Goal: Transaction & Acquisition: Purchase product/service

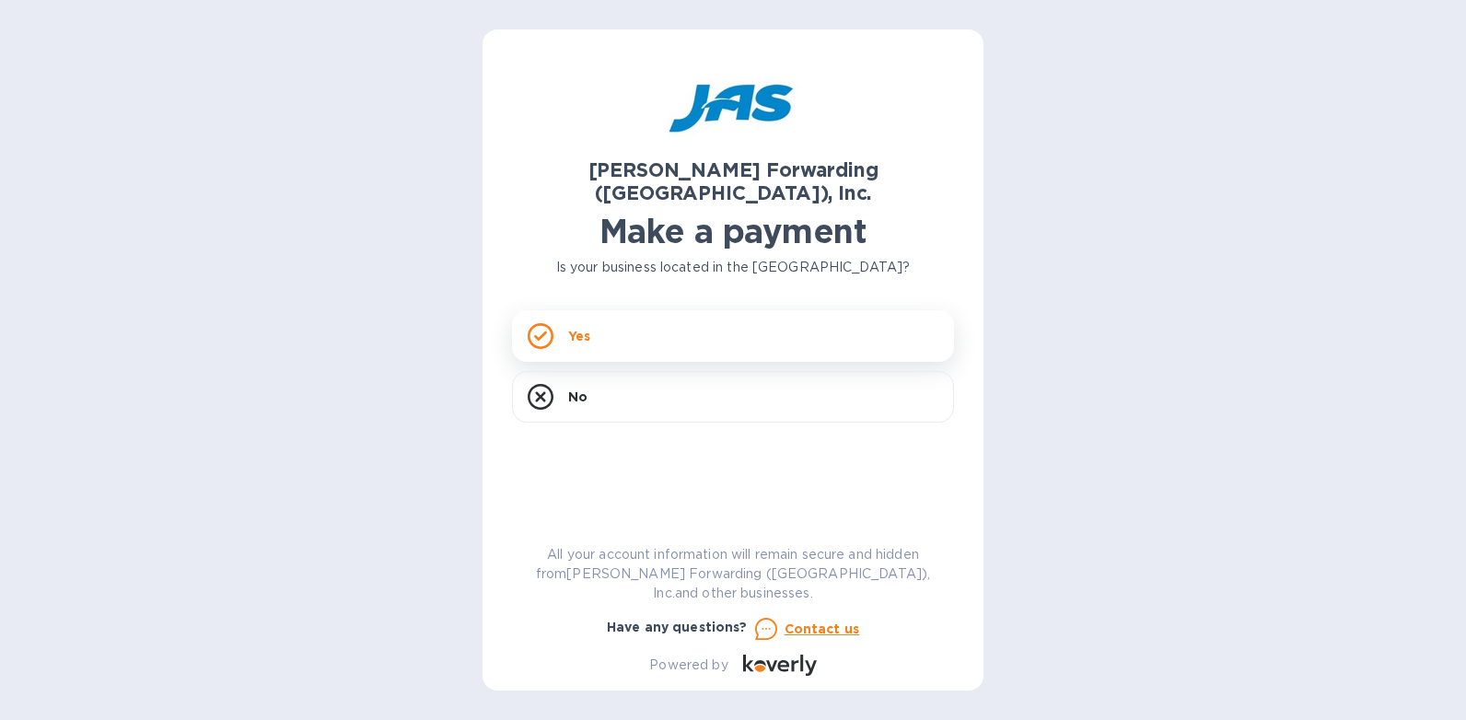
click at [582, 327] on p "Yes" at bounding box center [579, 336] width 22 height 18
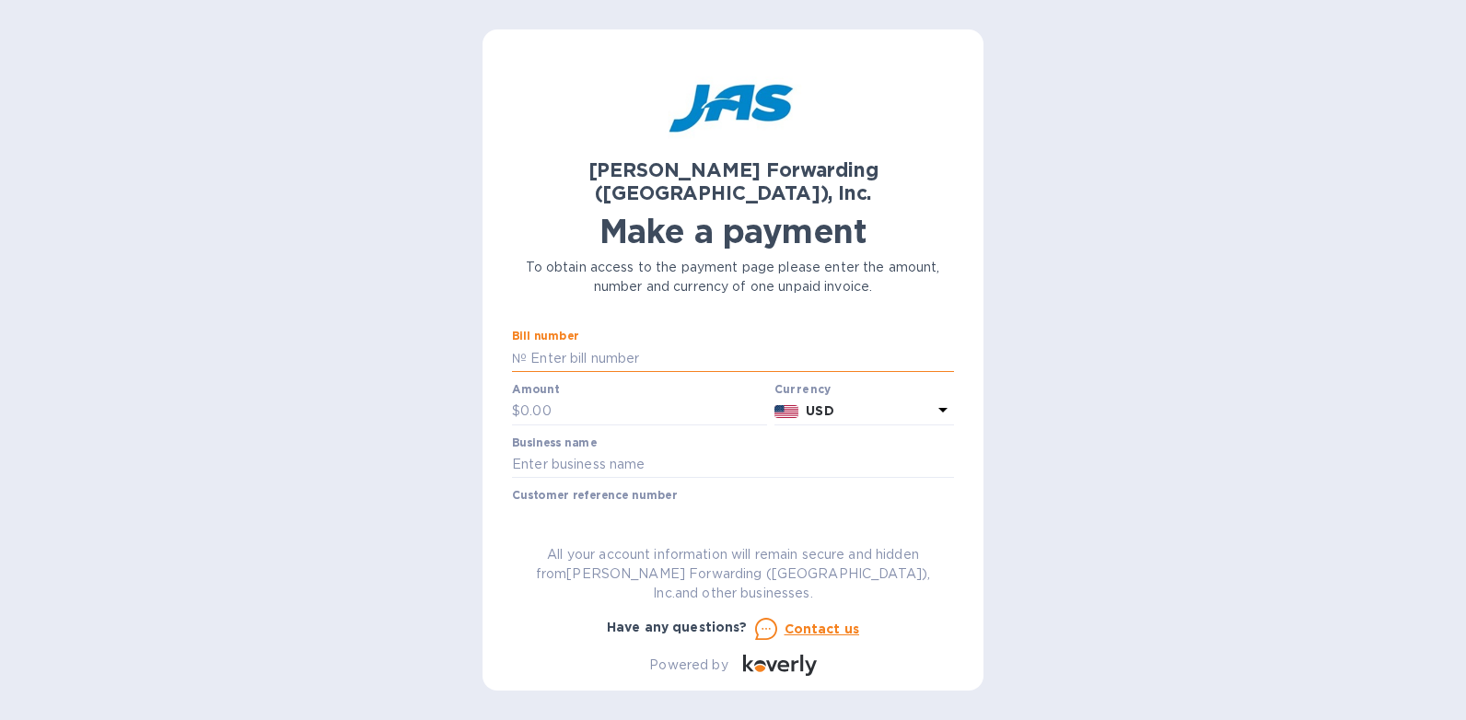
click at [580, 344] on input "text" at bounding box center [740, 358] width 427 height 28
type input "CHS503379851"
type input "322.40"
type input "[PERSON_NAME] Home Inc."
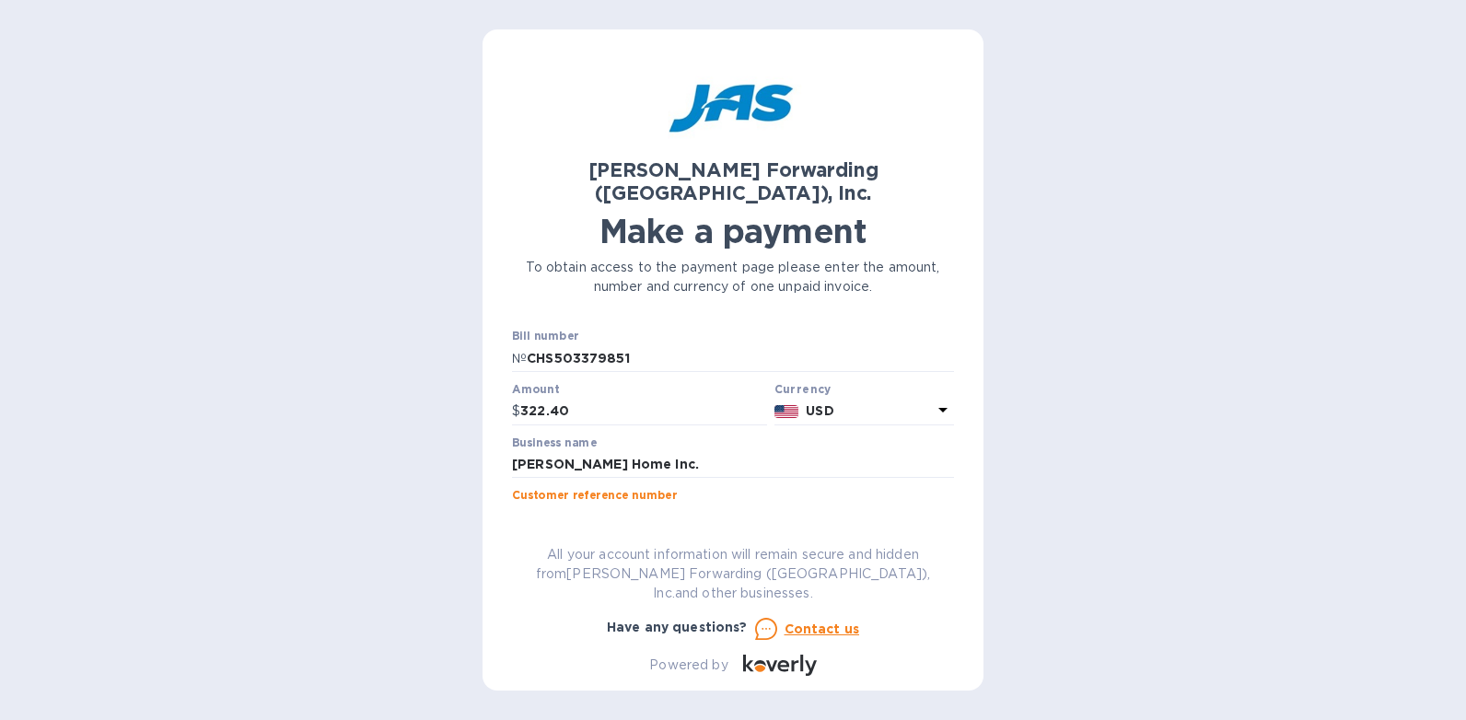
click at [540, 504] on input "091125" at bounding box center [733, 518] width 442 height 28
type input "091625"
click at [512, 557] on button "Go to payment page" at bounding box center [733, 575] width 442 height 37
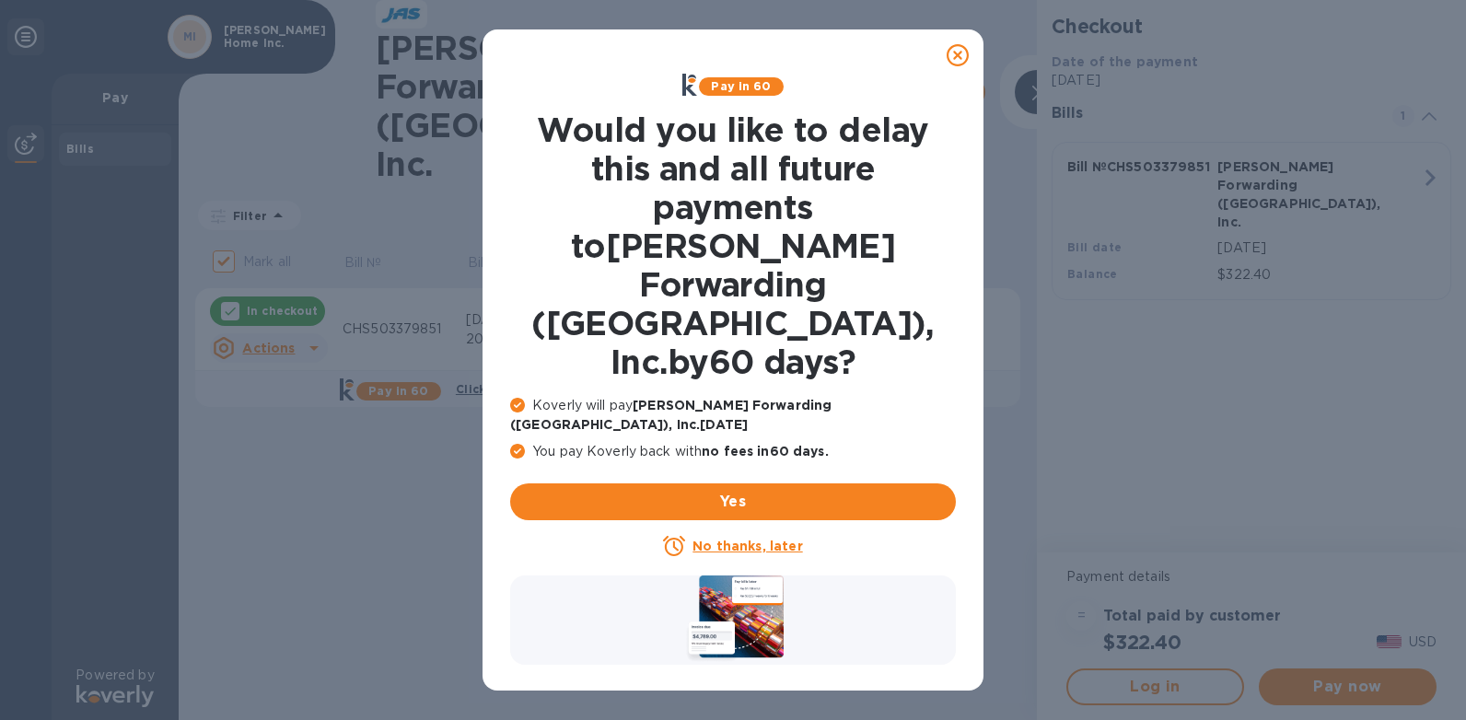
click at [743, 539] on u "No thanks, later" at bounding box center [747, 546] width 110 height 15
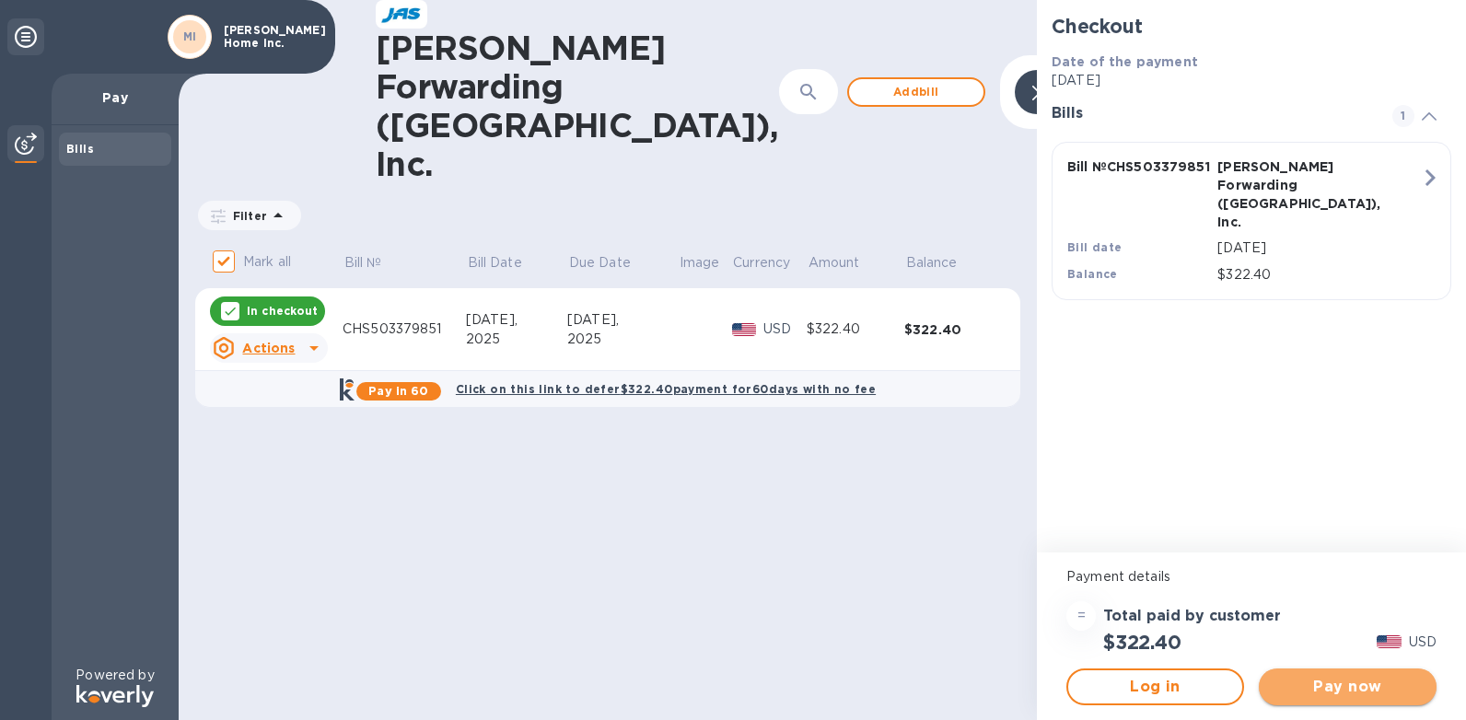
click at [1328, 686] on span "Pay now" at bounding box center [1347, 687] width 148 height 22
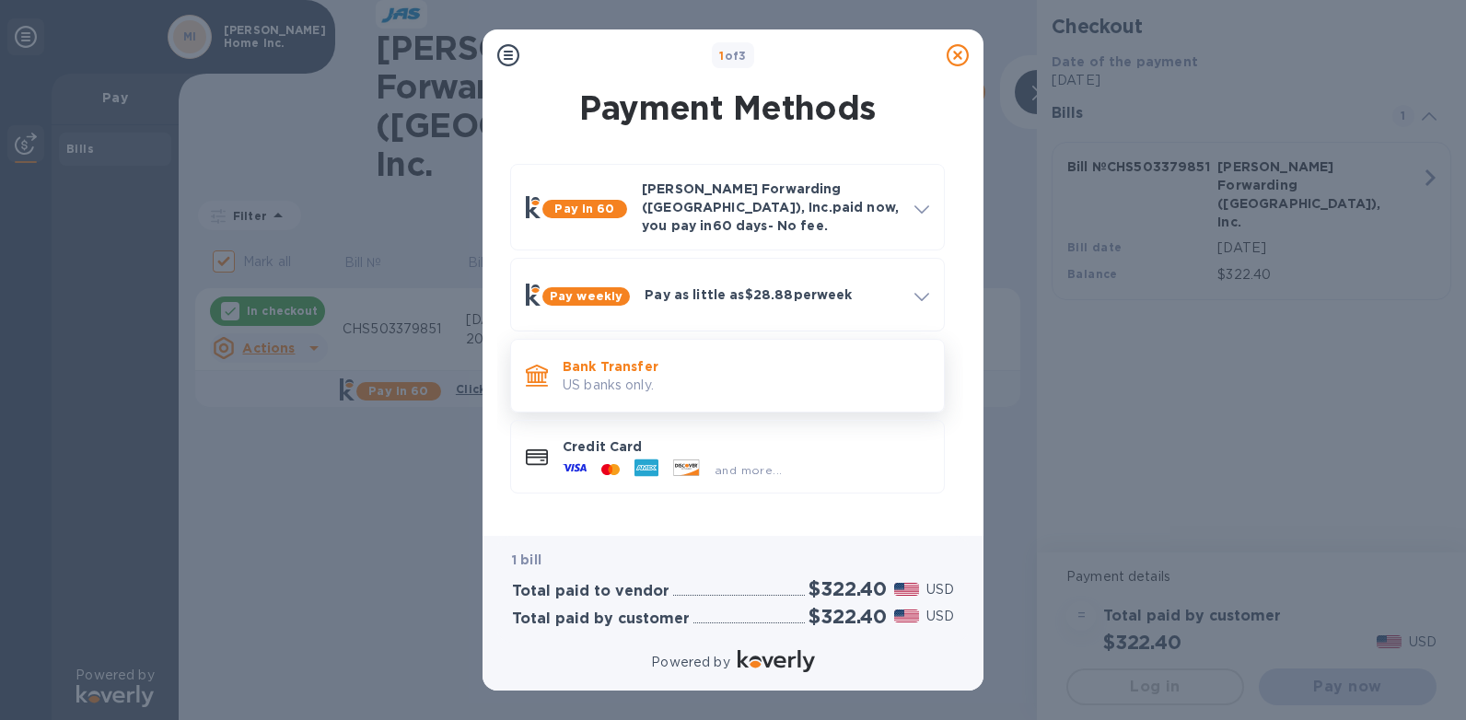
click at [632, 357] on p "Bank Transfer" at bounding box center [745, 366] width 366 height 18
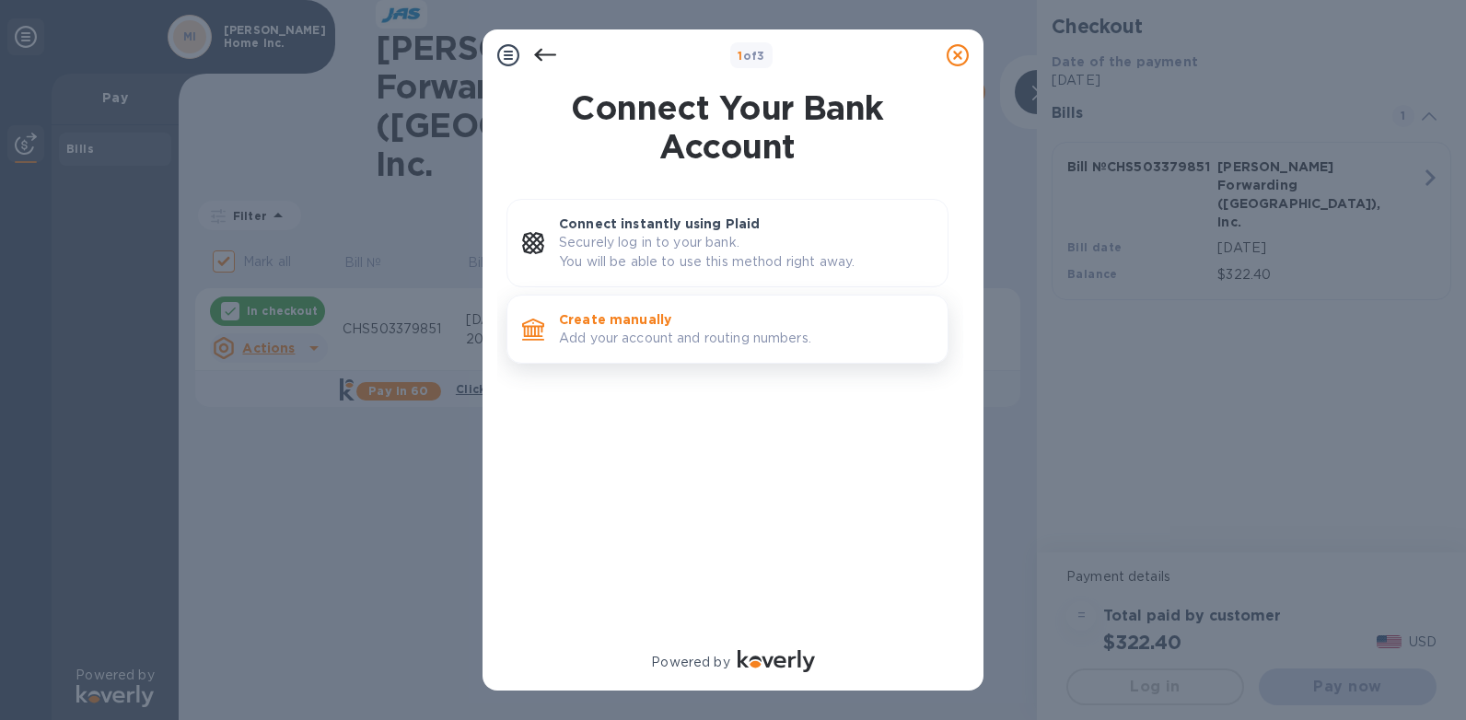
click at [642, 314] on p "Create manually" at bounding box center [746, 319] width 374 height 18
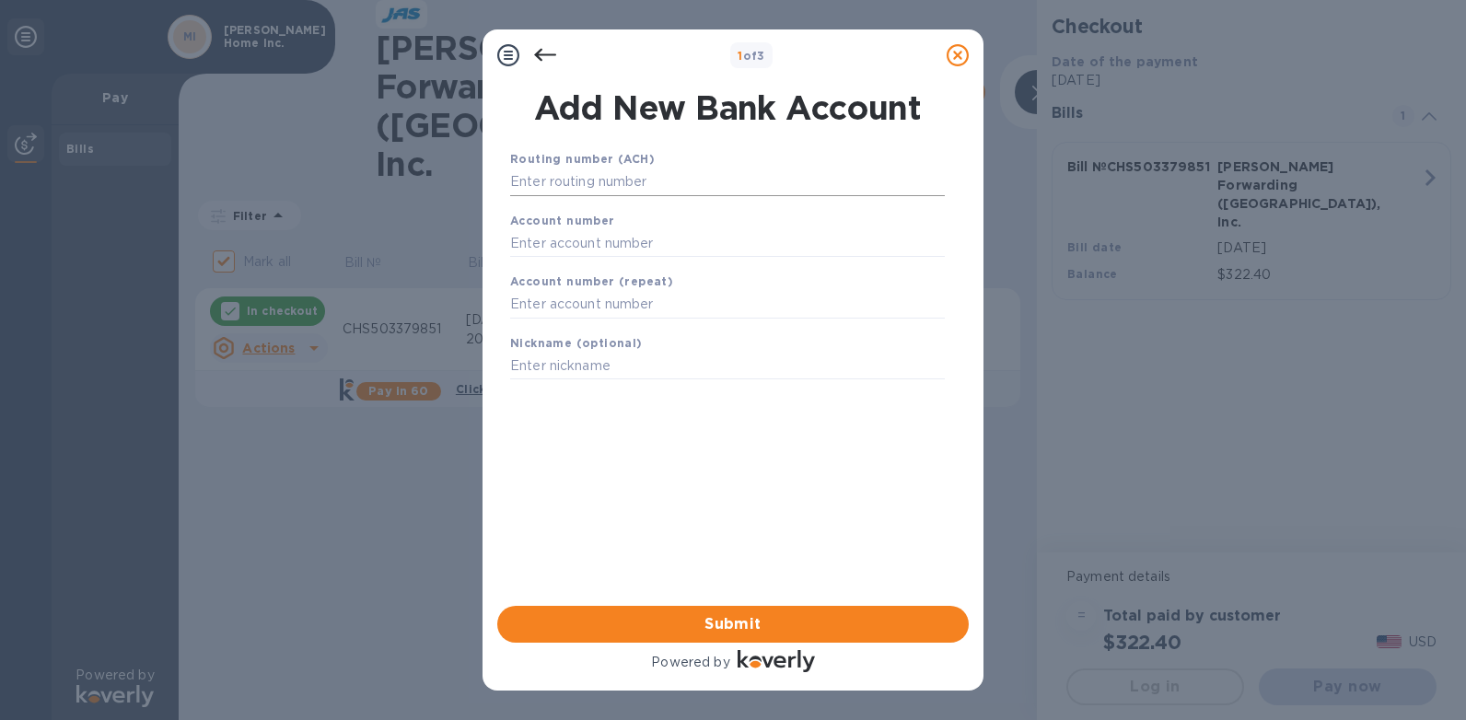
click at [533, 181] on input "text" at bounding box center [727, 182] width 435 height 28
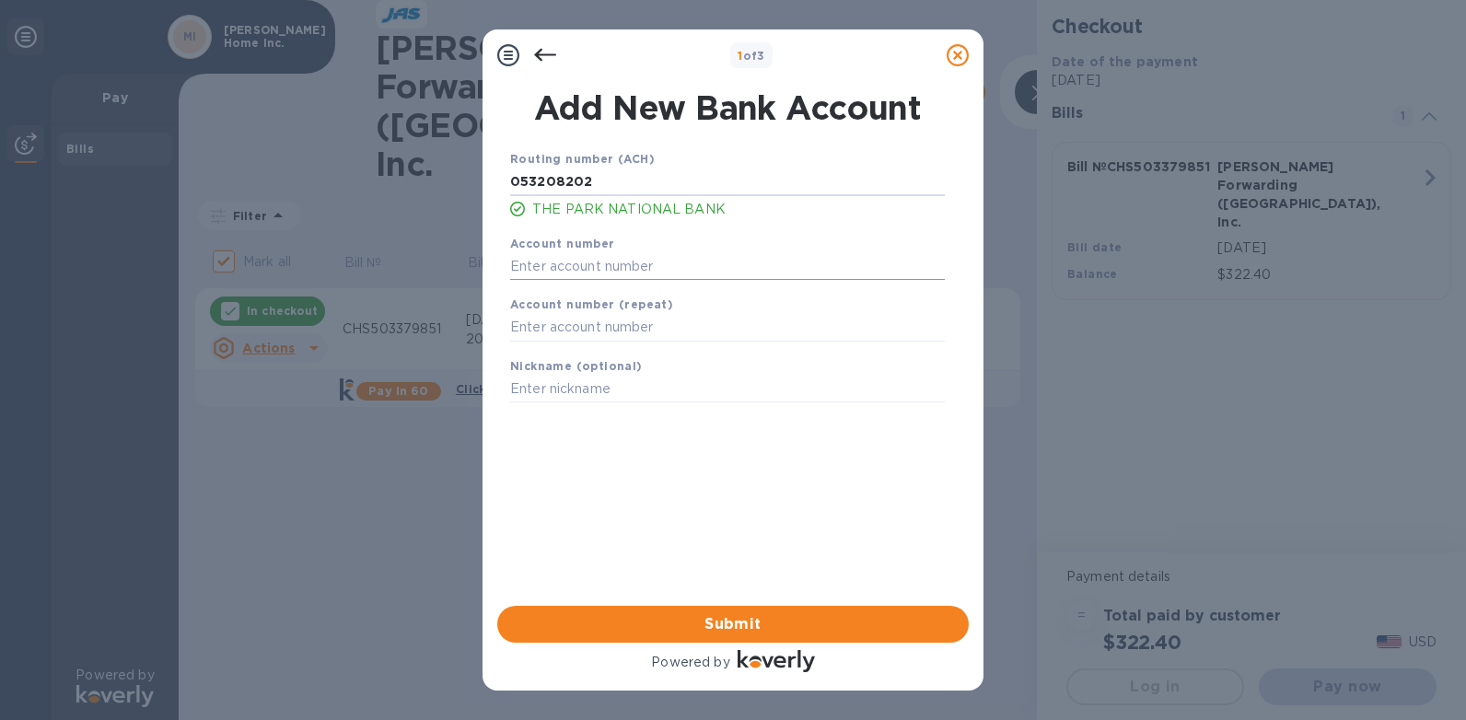
type input "053208202"
click at [536, 266] on input "text" at bounding box center [727, 266] width 435 height 28
type input "10158319"
click at [554, 330] on input "text" at bounding box center [727, 328] width 435 height 28
type input "10158319"
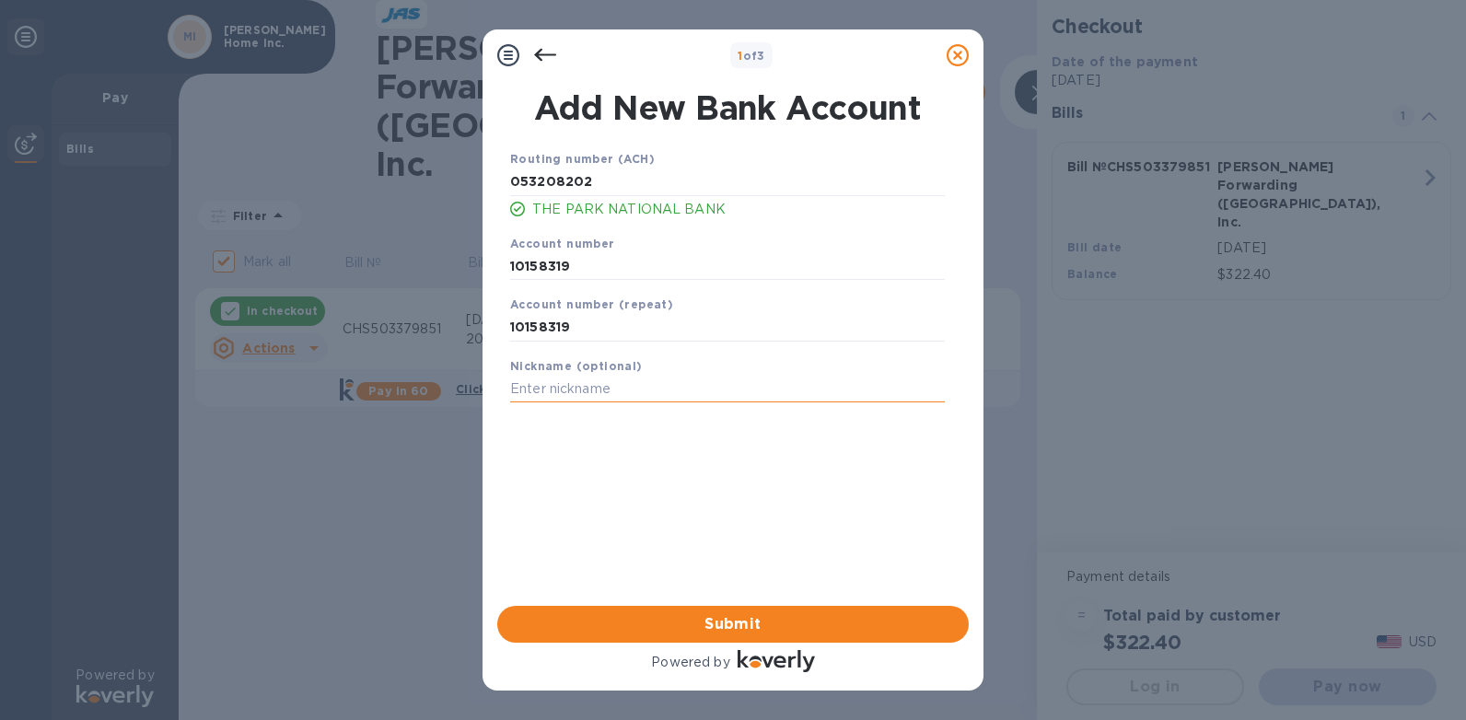
click at [562, 394] on input "text" at bounding box center [727, 390] width 435 height 28
type input "Park National Checking"
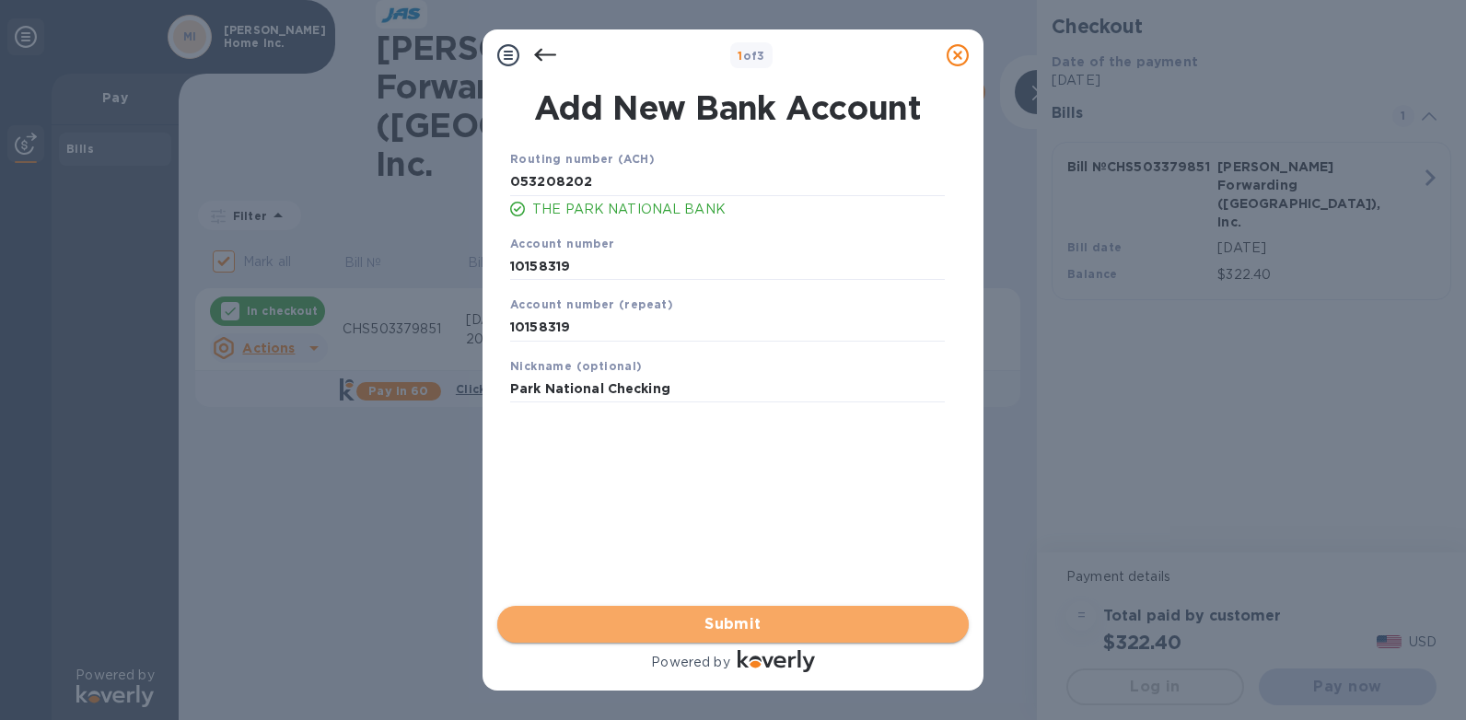
click at [608, 629] on span "Submit" at bounding box center [733, 624] width 442 height 22
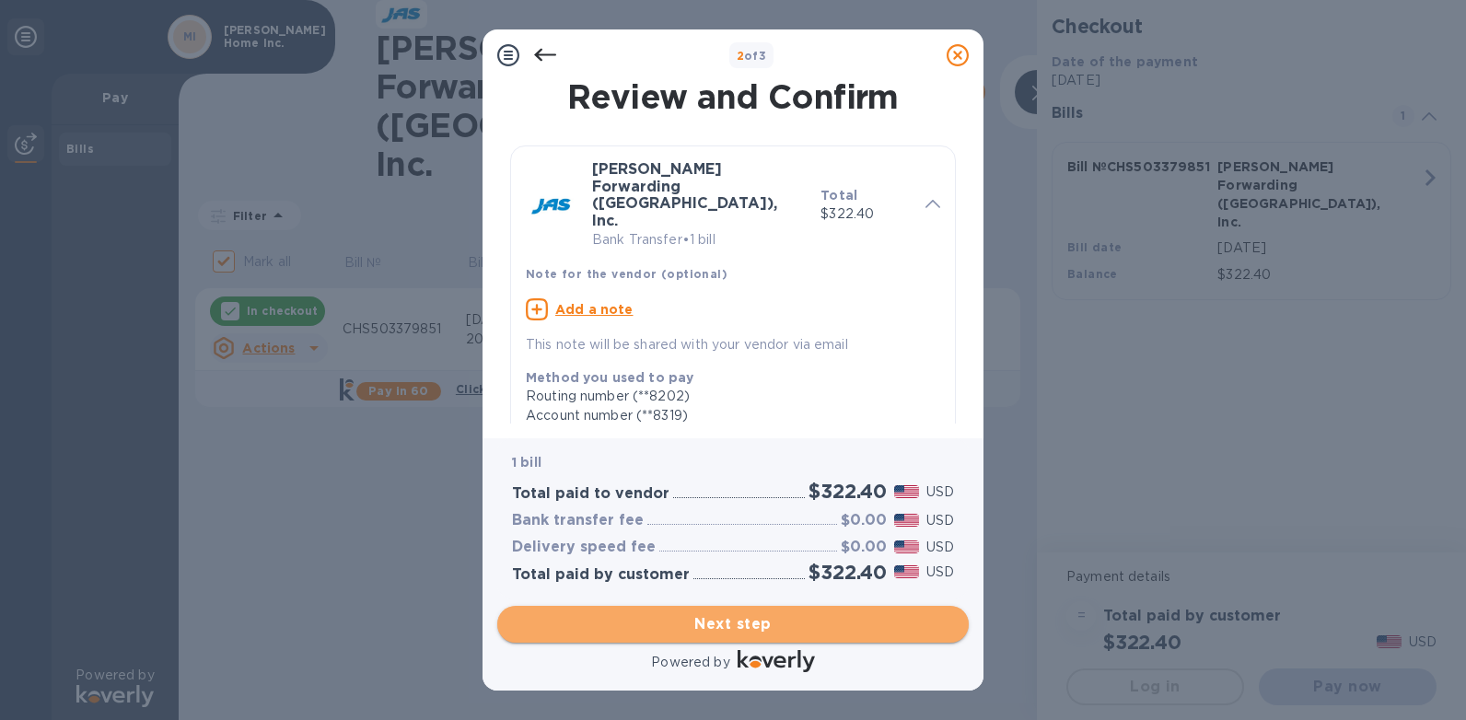
click at [607, 628] on span "Next step" at bounding box center [733, 624] width 442 height 22
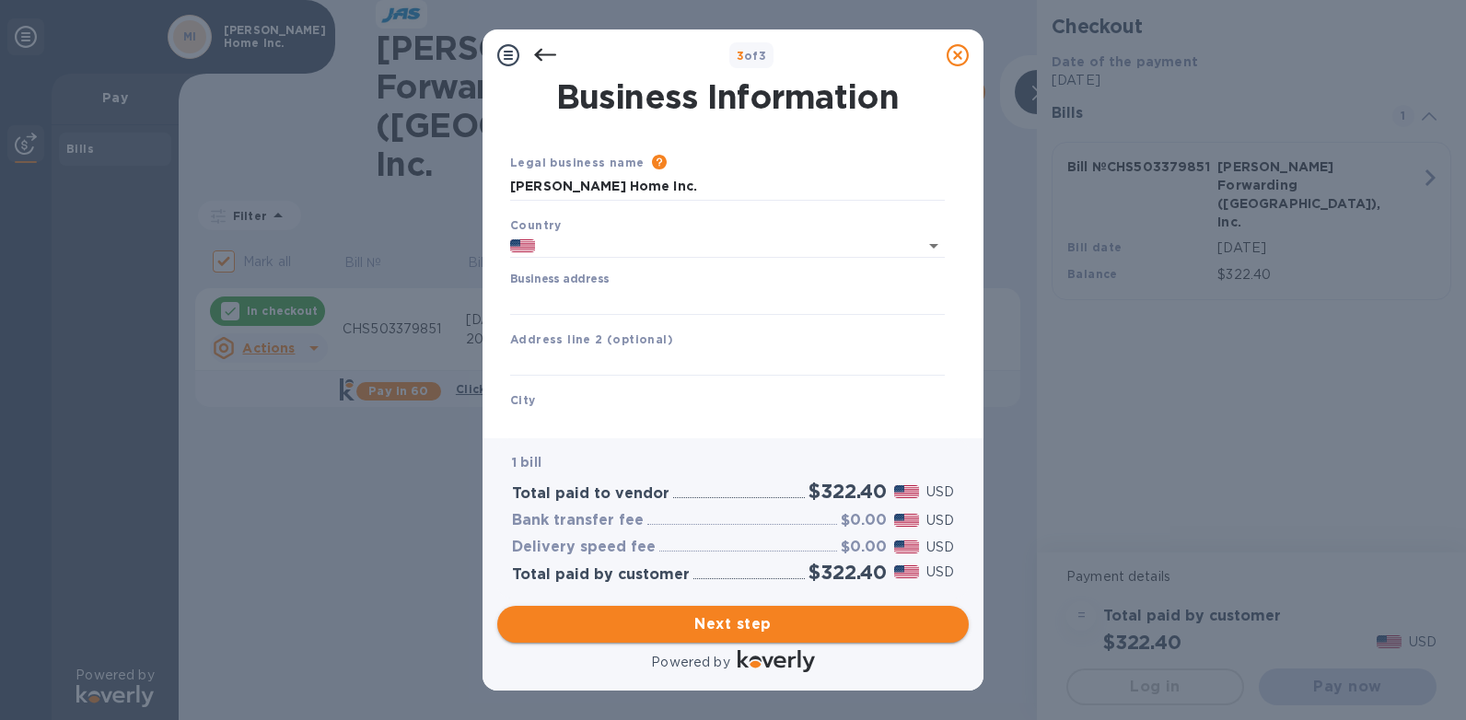
type input "[GEOGRAPHIC_DATA]"
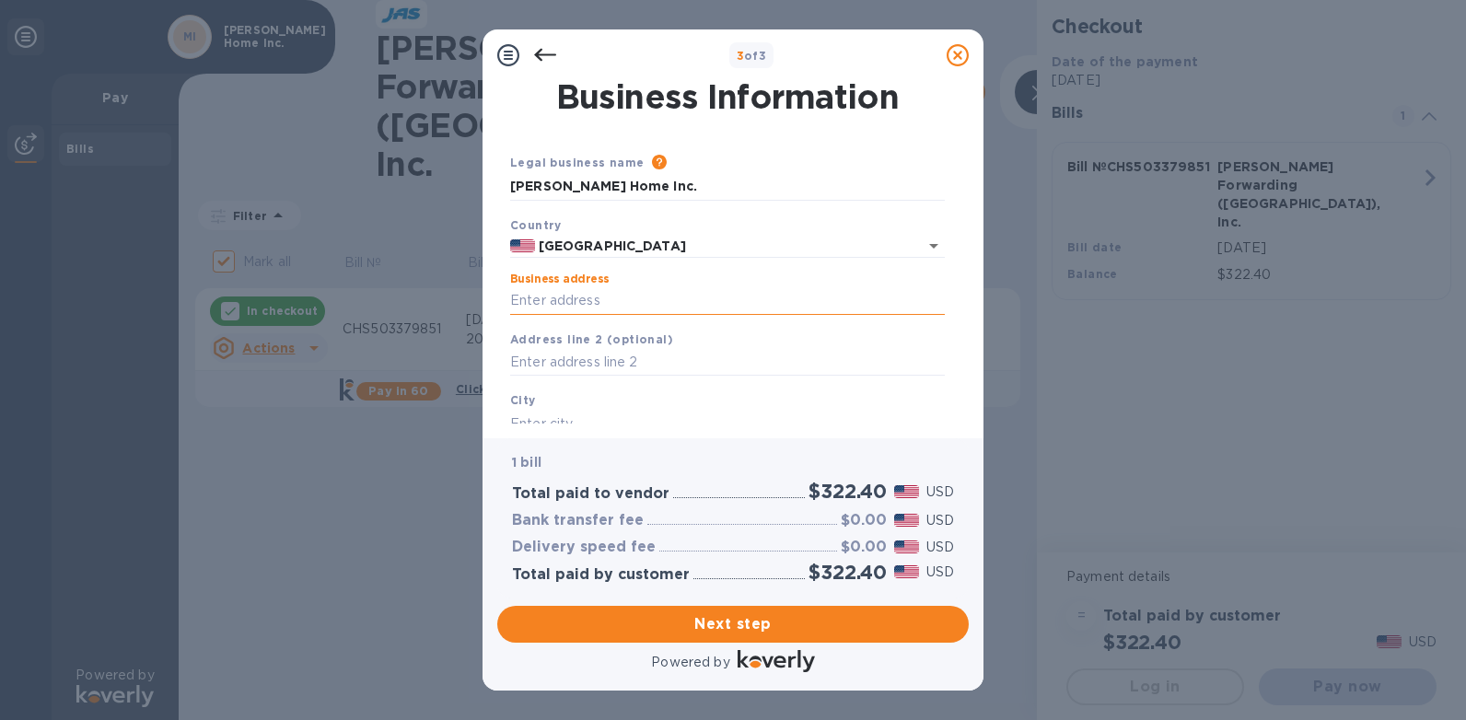
click at [552, 298] on input "Business address" at bounding box center [727, 301] width 435 height 28
type input "[STREET_ADDRESS]"
type input "[GEOGRAPHIC_DATA]"
type input "NC"
type input "28792"
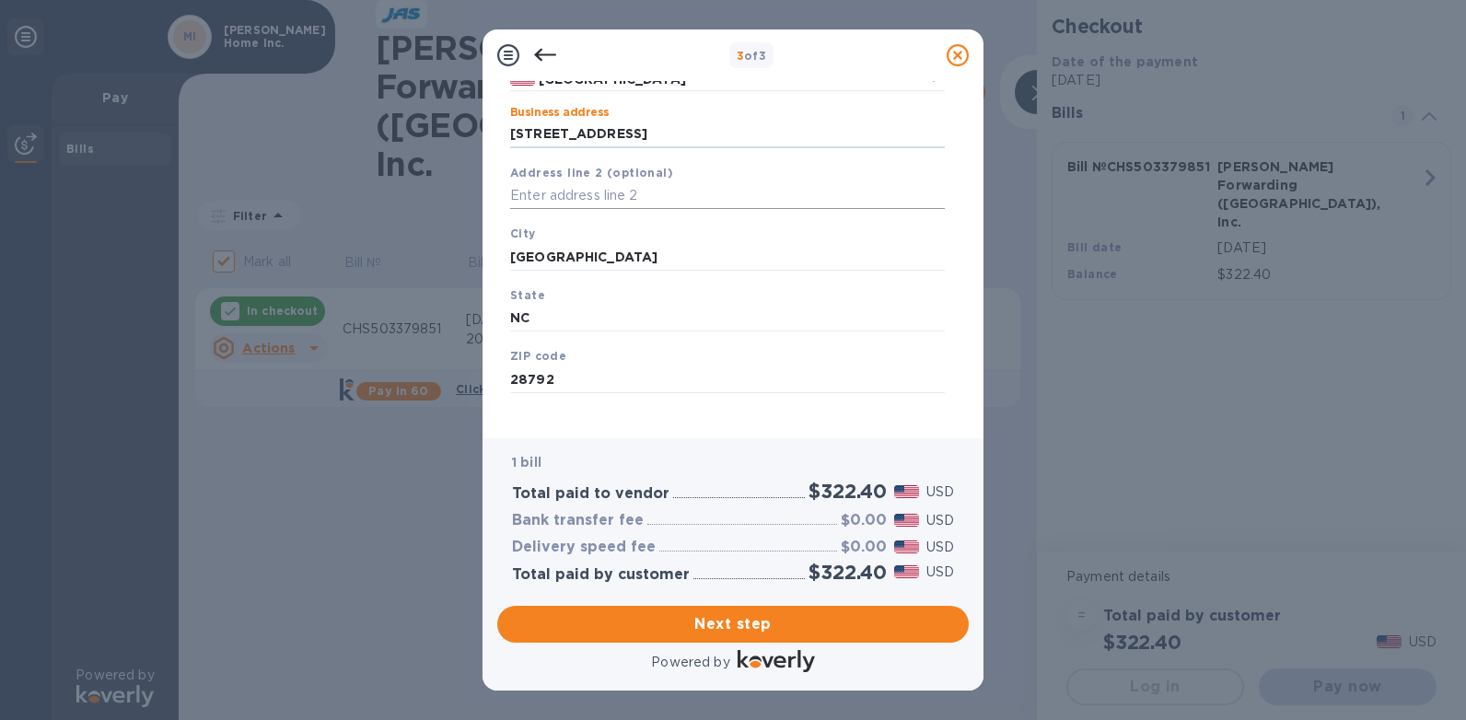
scroll to position [180, 0]
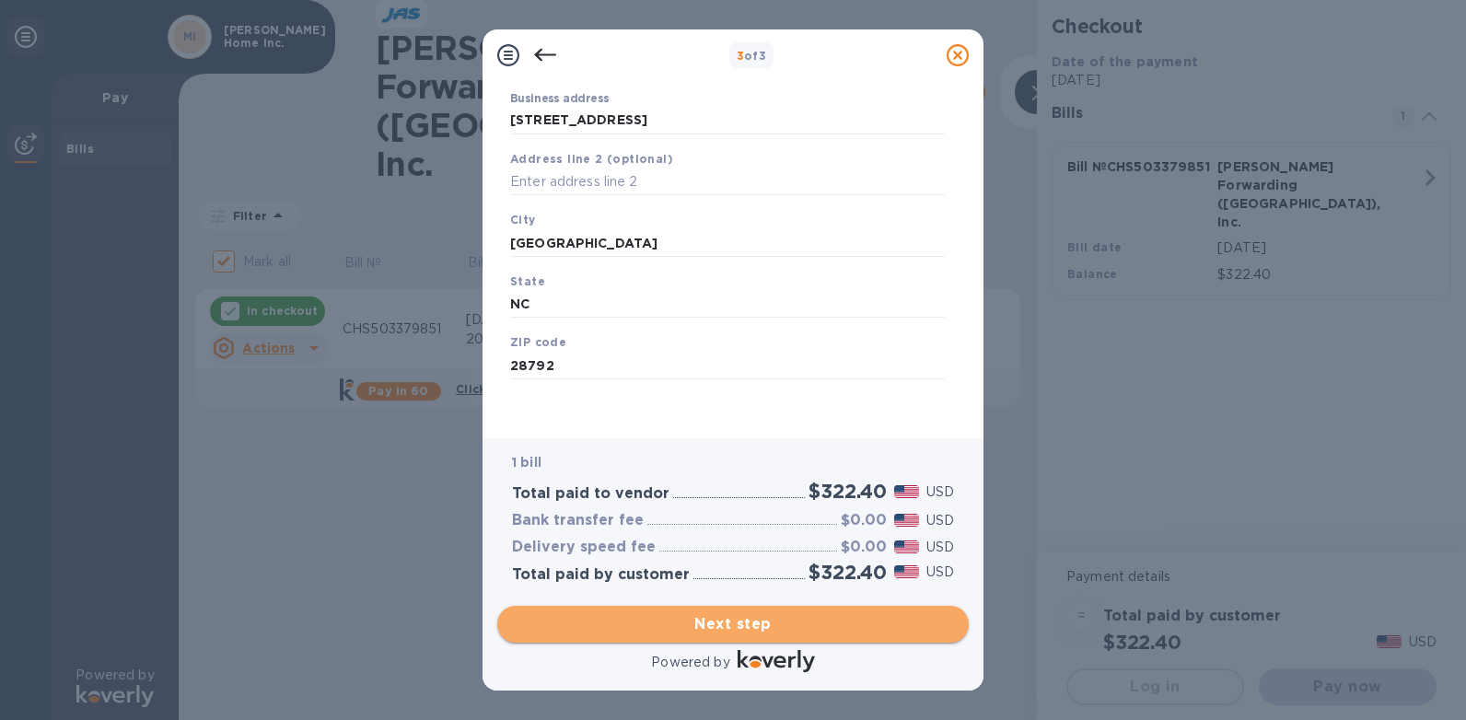
click at [639, 630] on span "Next step" at bounding box center [733, 624] width 442 height 22
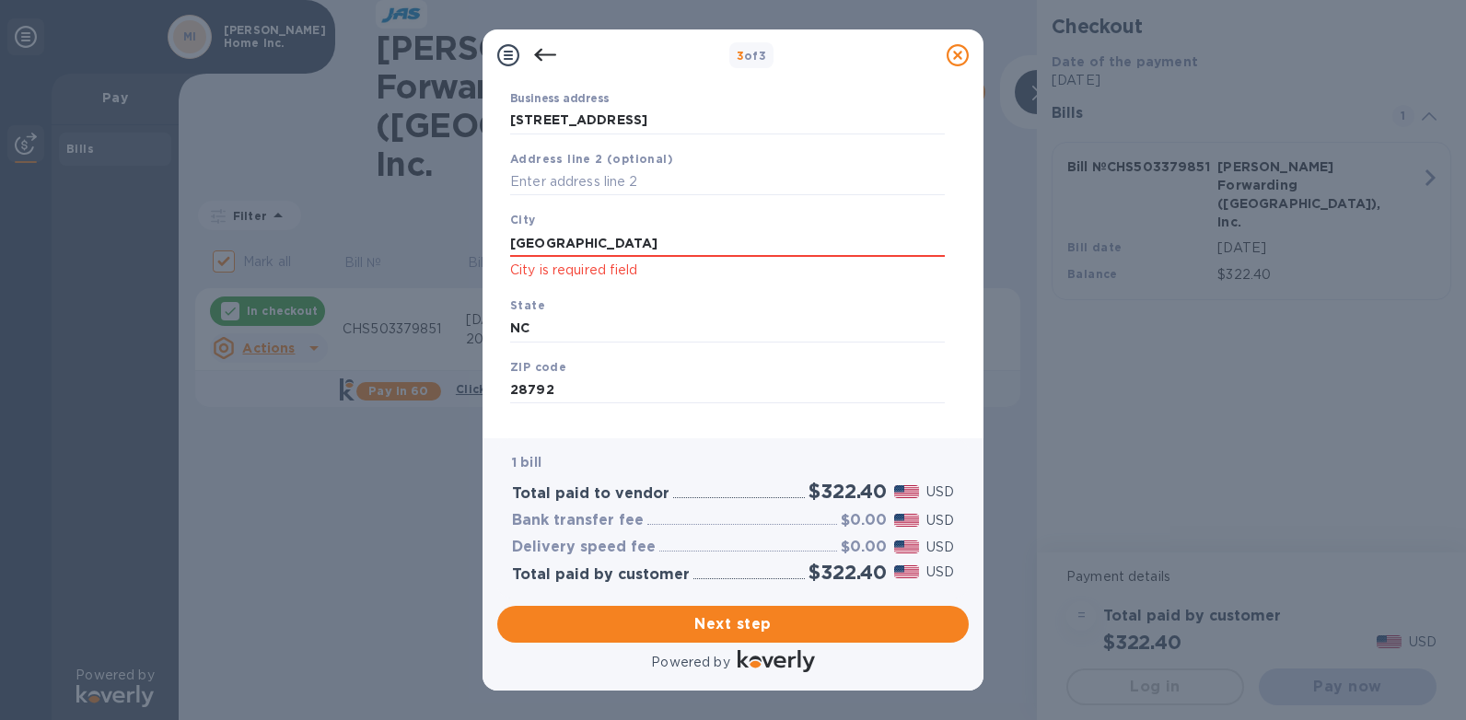
drag, startPoint x: 644, startPoint y: 239, endPoint x: 469, endPoint y: 257, distance: 176.7
click at [469, 257] on div "3 of 3 Business Information Legal business name Please provide the legal name t…" at bounding box center [733, 360] width 1466 height 720
type input "[GEOGRAPHIC_DATA]"
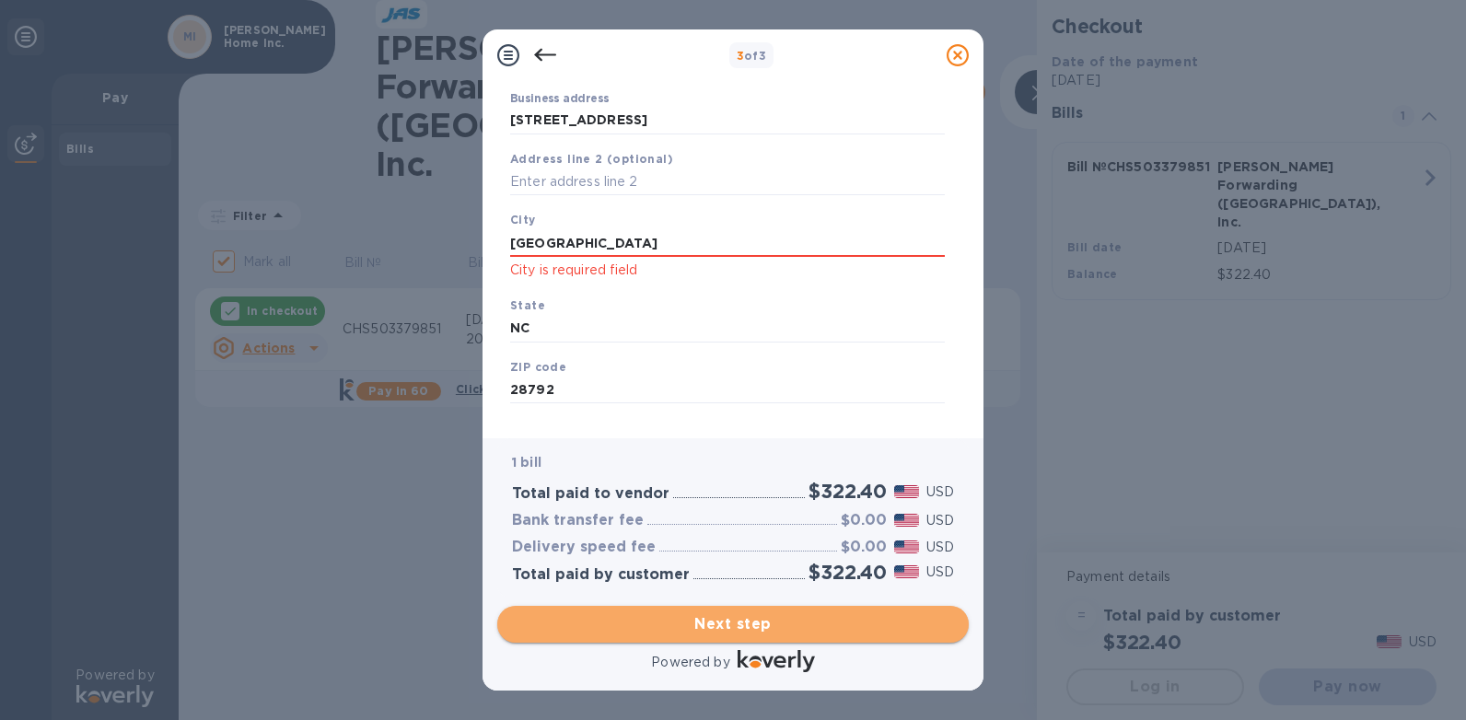
click at [649, 630] on span "Next step" at bounding box center [733, 624] width 442 height 22
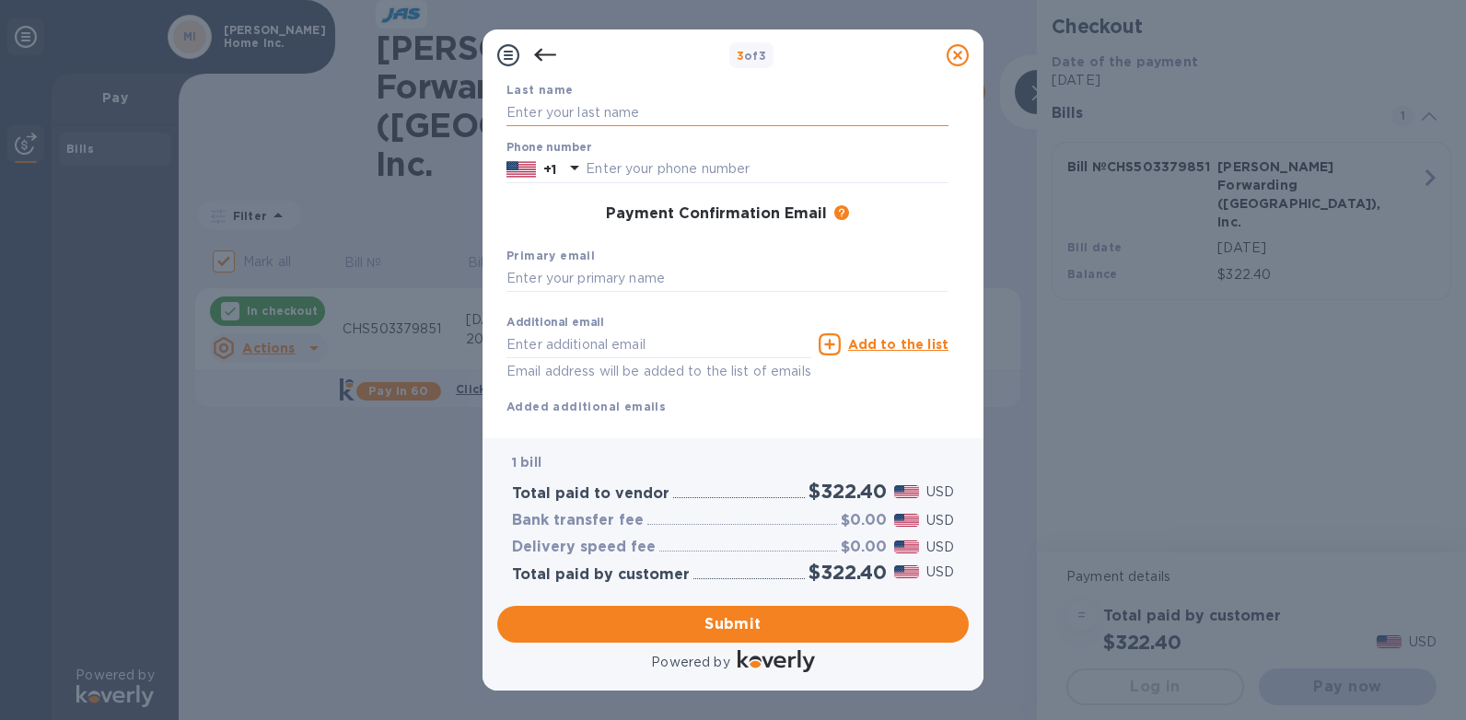
click at [567, 108] on input "text" at bounding box center [727, 113] width 442 height 28
type input "[PERSON_NAME]"
type input "8284891338"
type input "[EMAIL_ADDRESS][DOMAIN_NAME]"
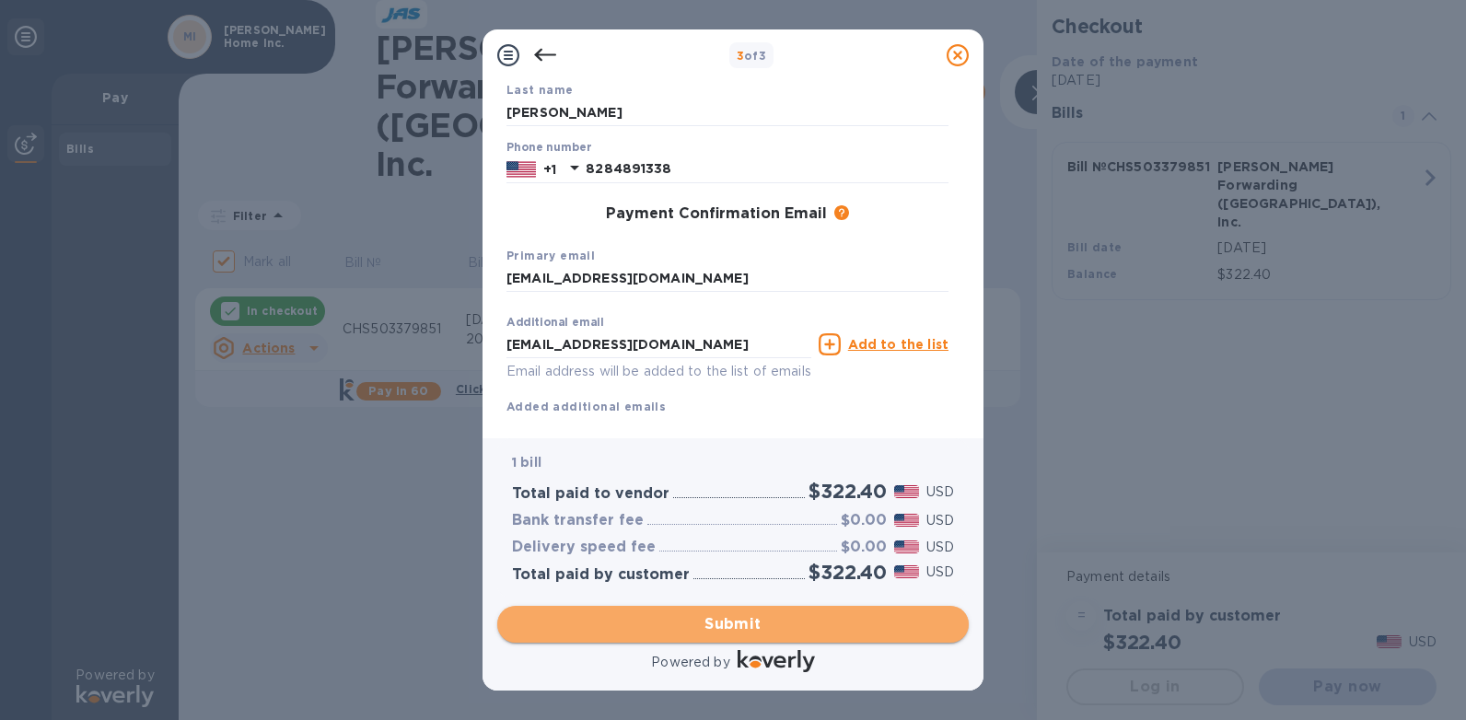
click at [607, 630] on span "Submit" at bounding box center [733, 624] width 442 height 22
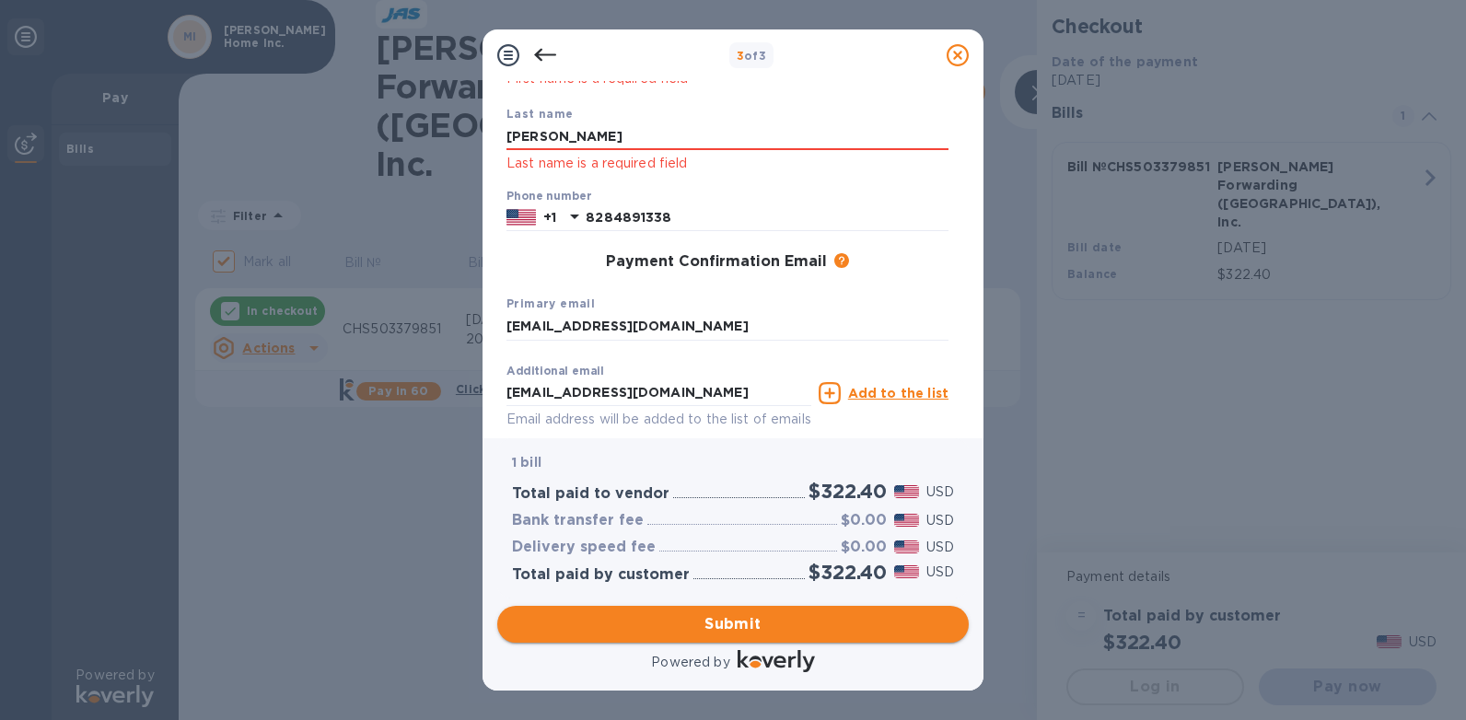
scroll to position [204, 0]
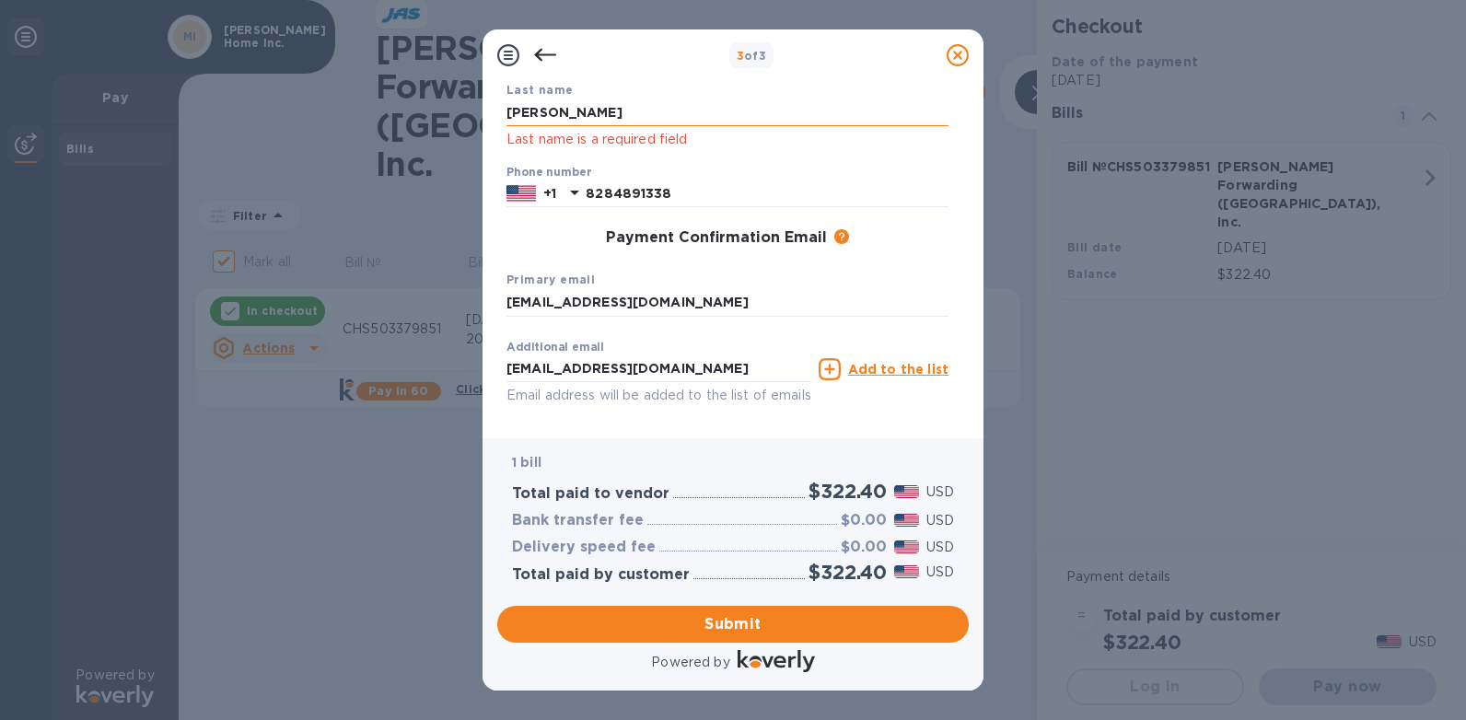
click at [568, 108] on input "[PERSON_NAME]" at bounding box center [727, 113] width 442 height 28
drag, startPoint x: 568, startPoint y: 108, endPoint x: 464, endPoint y: 110, distance: 104.0
click at [464, 110] on div "3 of 3 Payment Contact Information First name First name is a required field La…" at bounding box center [733, 360] width 1466 height 720
type input "[PERSON_NAME]"
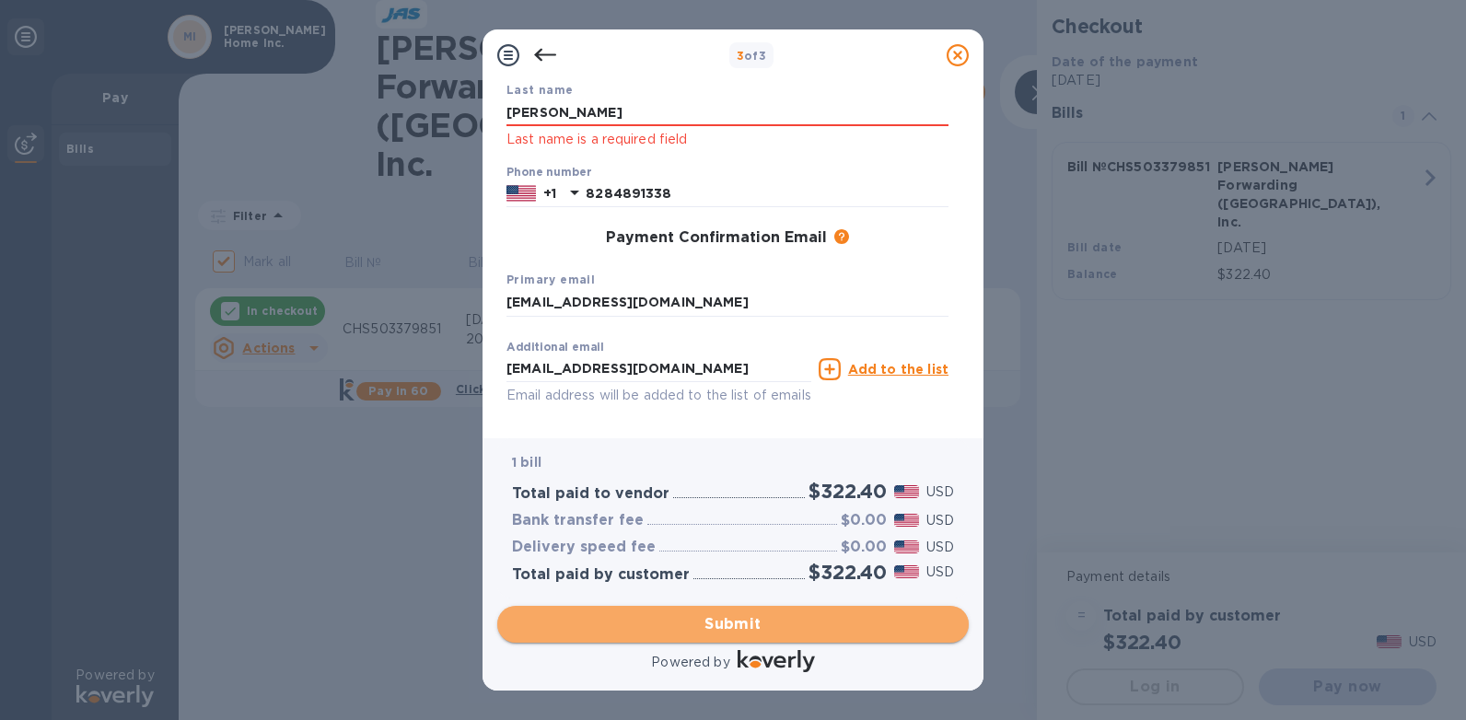
click at [588, 633] on span "Submit" at bounding box center [733, 624] width 442 height 22
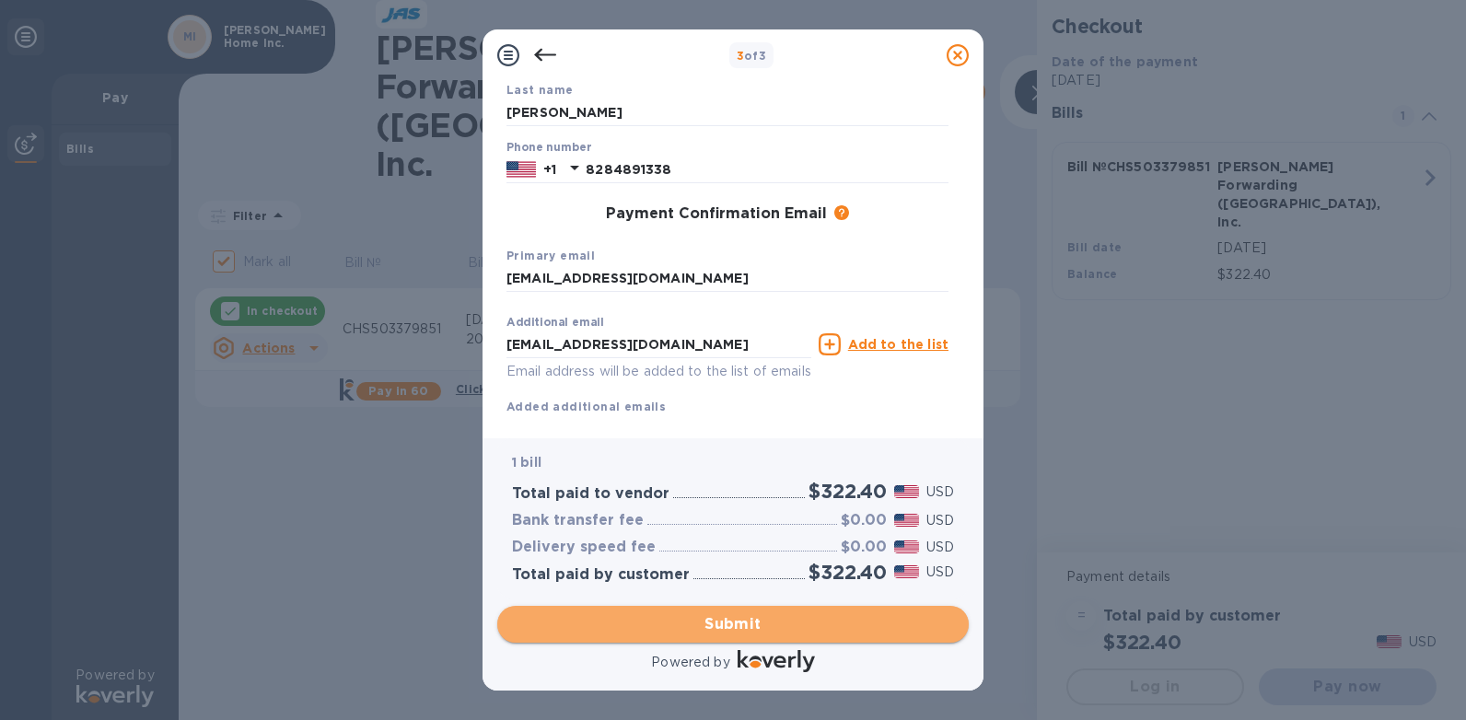
click at [607, 630] on span "Submit" at bounding box center [733, 624] width 442 height 22
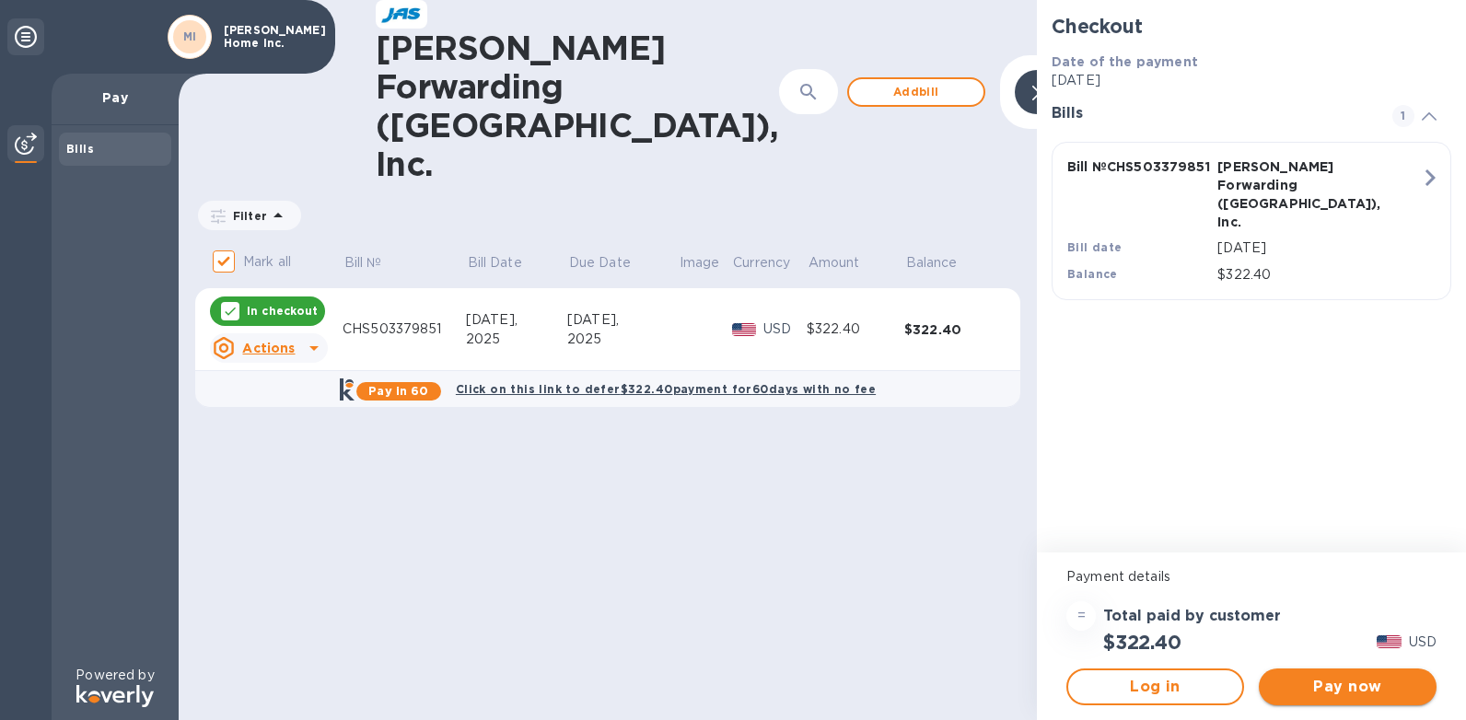
click at [1339, 689] on span "Pay now" at bounding box center [1347, 687] width 148 height 22
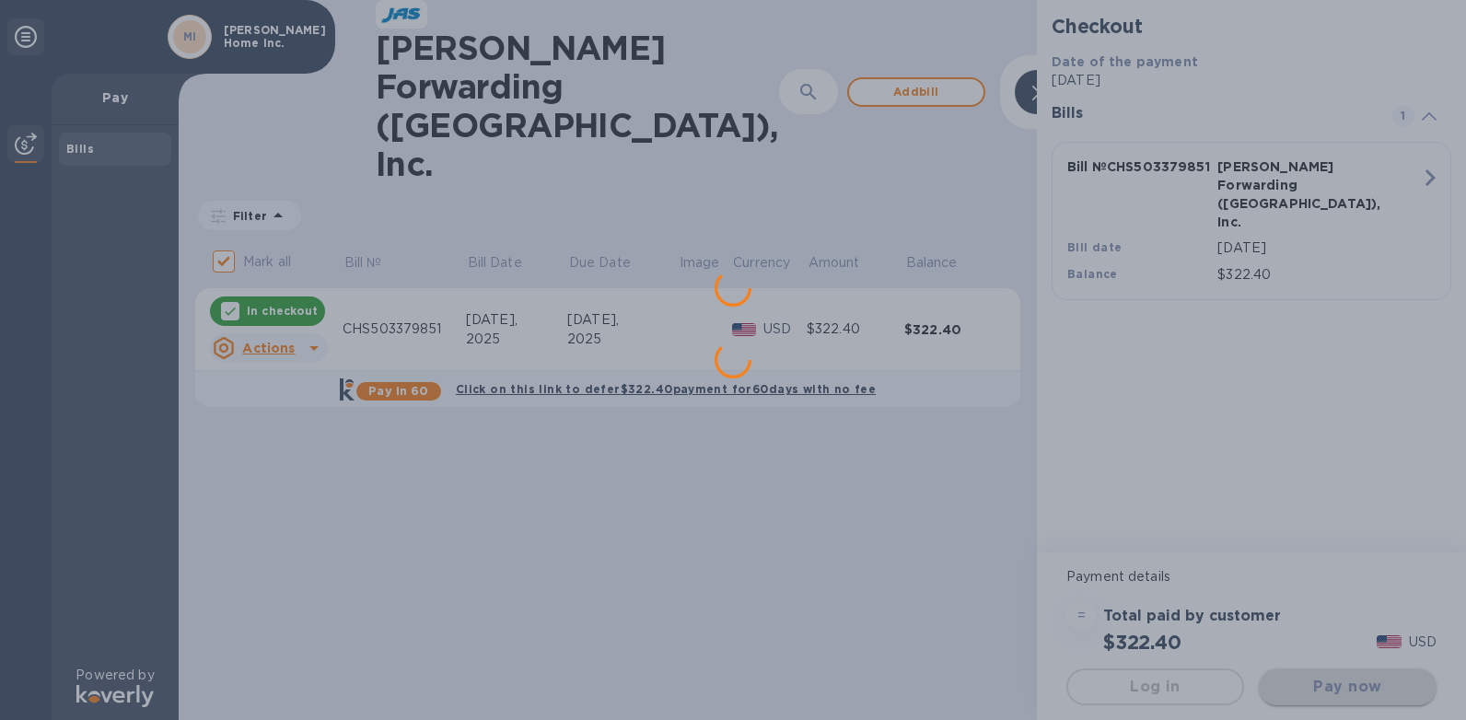
scroll to position [0, 0]
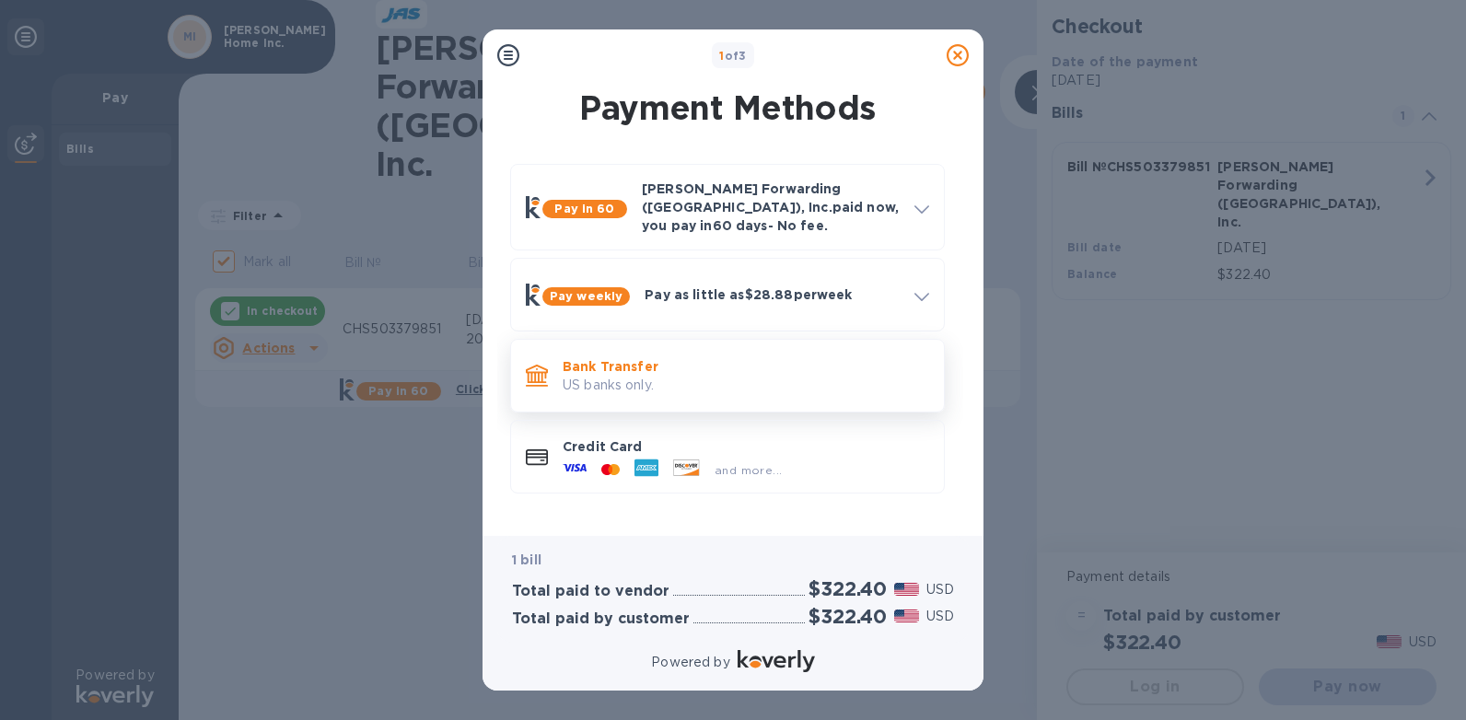
click at [642, 357] on p "Bank Transfer" at bounding box center [745, 366] width 366 height 18
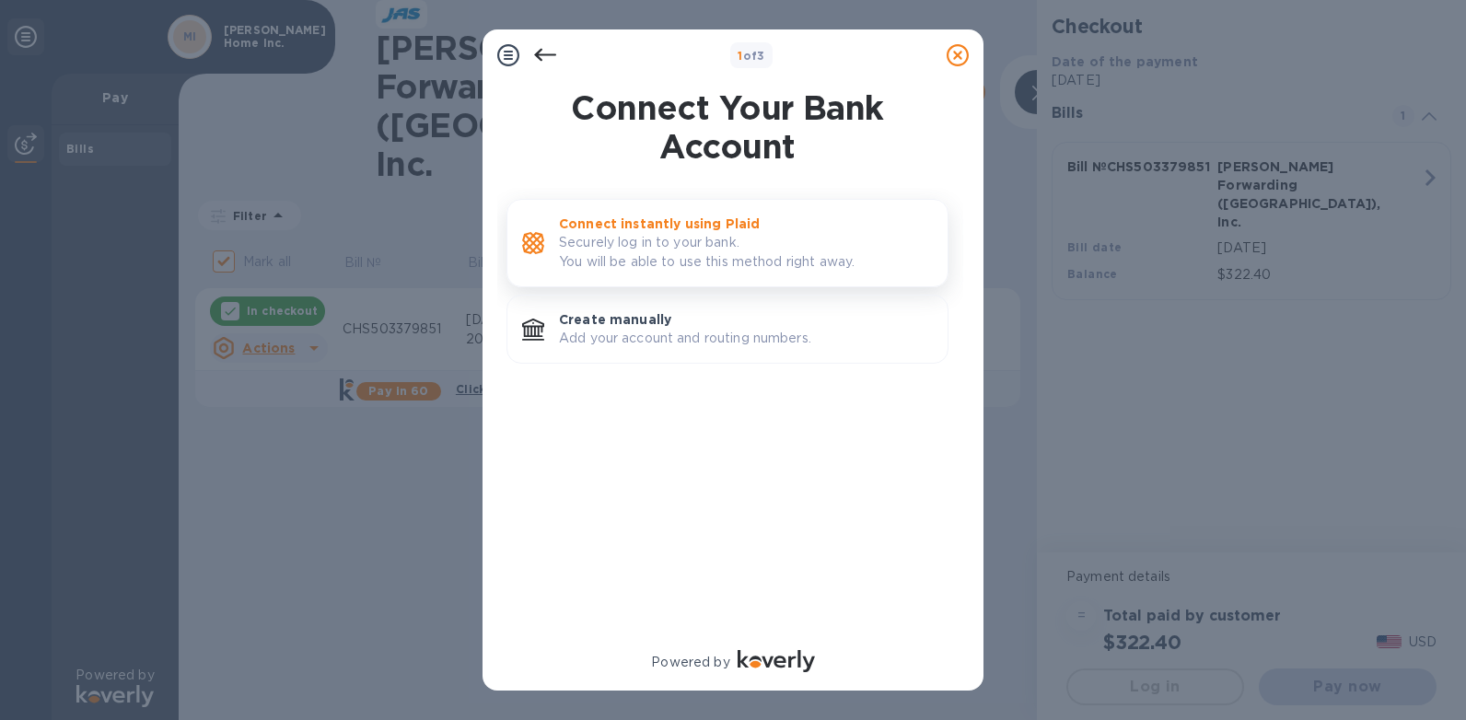
click at [667, 234] on p "Securely log in to your bank. You will be able to use this method right away." at bounding box center [746, 252] width 374 height 39
